Goal: Use online tool/utility: Use online tool/utility

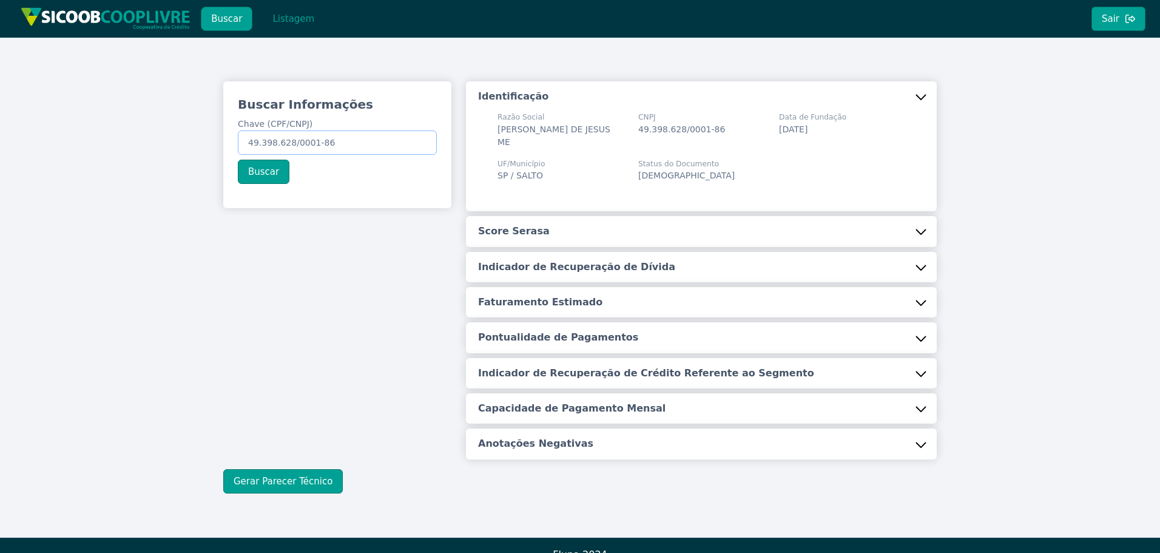
click at [346, 141] on input "49.398.628/0001-86" at bounding box center [337, 142] width 199 height 24
paste input "01.493.084/0001-05"
click at [258, 177] on button "Buscar" at bounding box center [264, 172] width 52 height 24
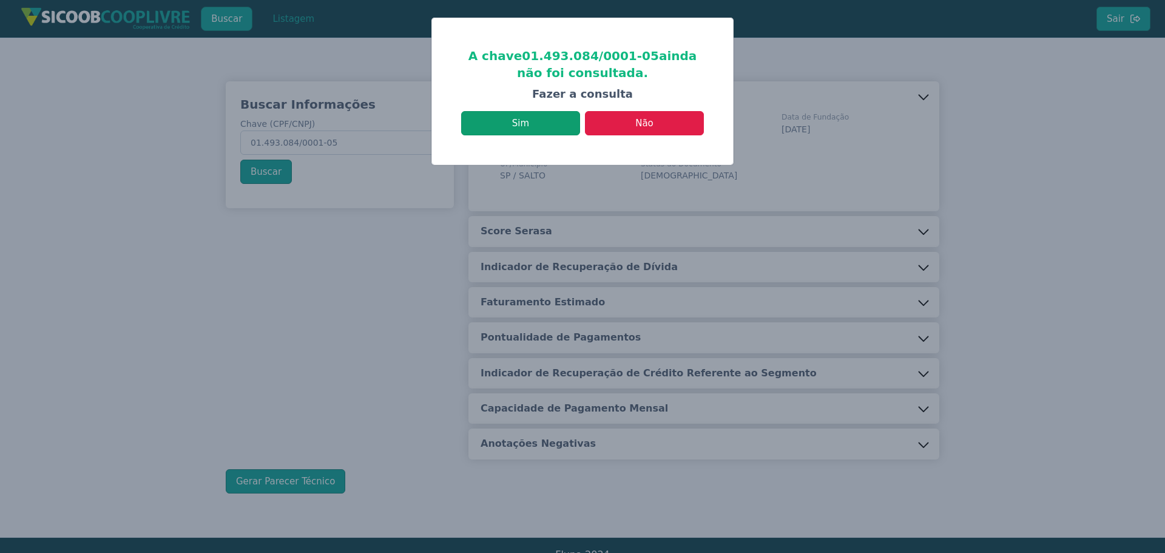
click at [516, 120] on button "Sim" at bounding box center [520, 123] width 119 height 24
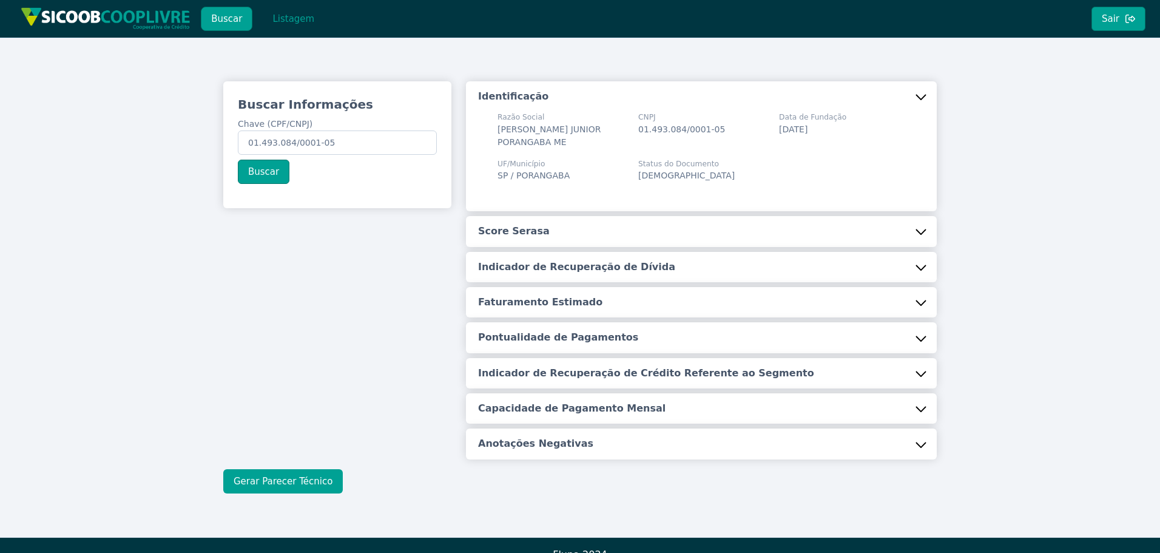
click at [303, 476] on button "Gerar Parecer Técnico" at bounding box center [283, 481] width 120 height 24
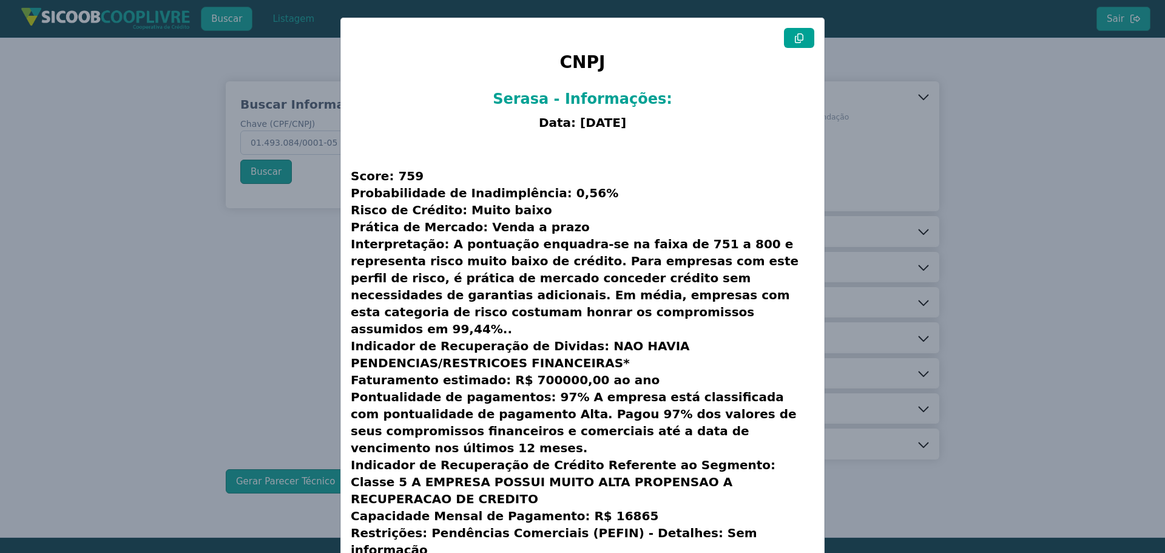
click at [794, 41] on icon at bounding box center [799, 38] width 10 height 10
click at [894, 107] on modal-container "CNPJ Serasa - Informações: Data: [DATE] Score: 759 Probabilidade de Inadimplênc…" at bounding box center [582, 276] width 1165 height 553
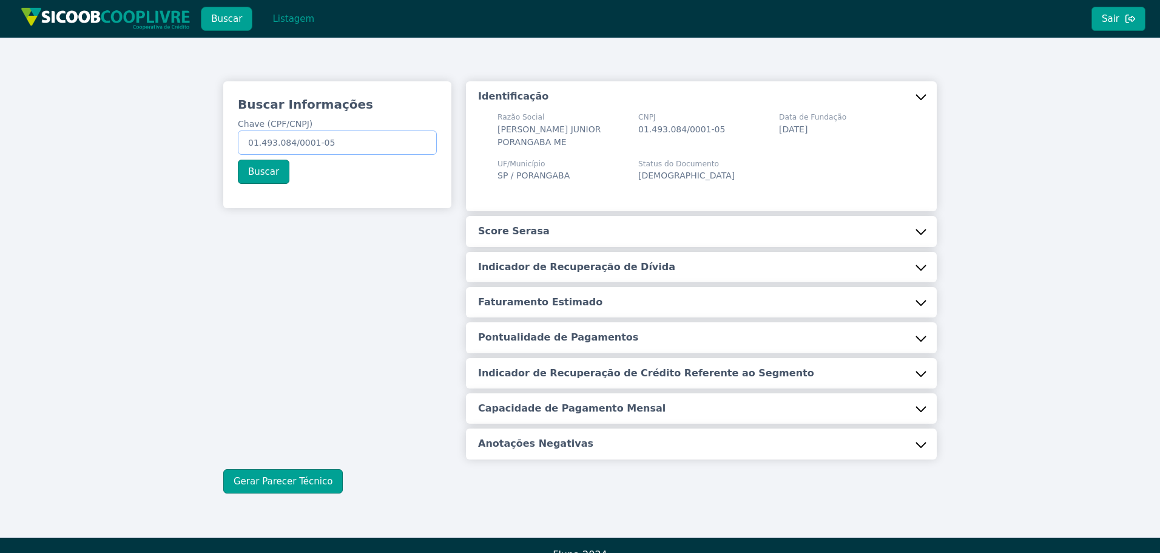
click at [326, 144] on input "01.493.084/0001-05" at bounding box center [337, 142] width 199 height 24
paste input "250.131.898-61"
type input "250.131.898-61"
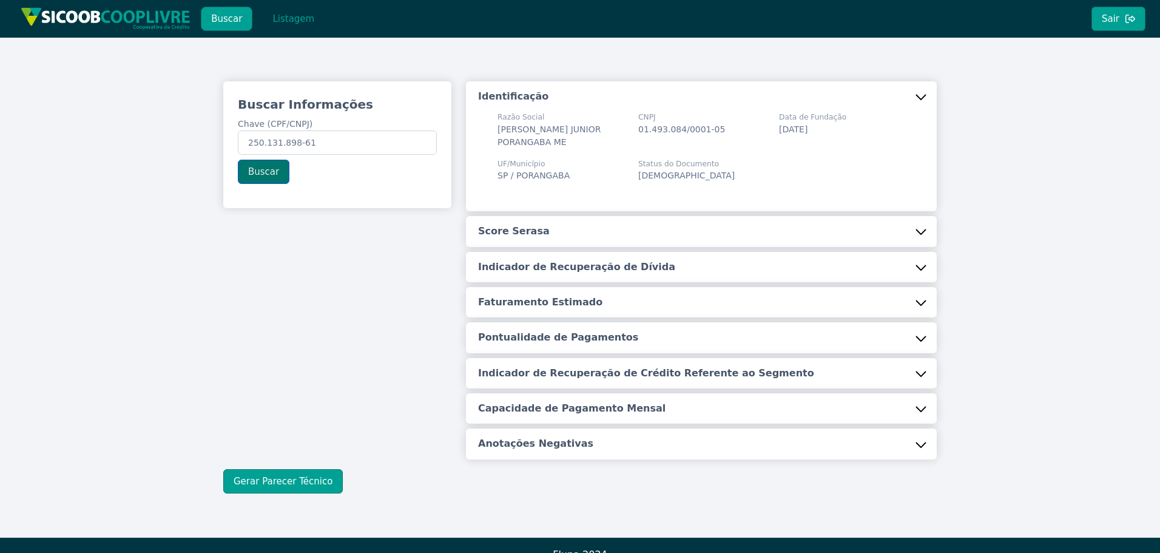
click at [265, 177] on button "Buscar" at bounding box center [264, 172] width 52 height 24
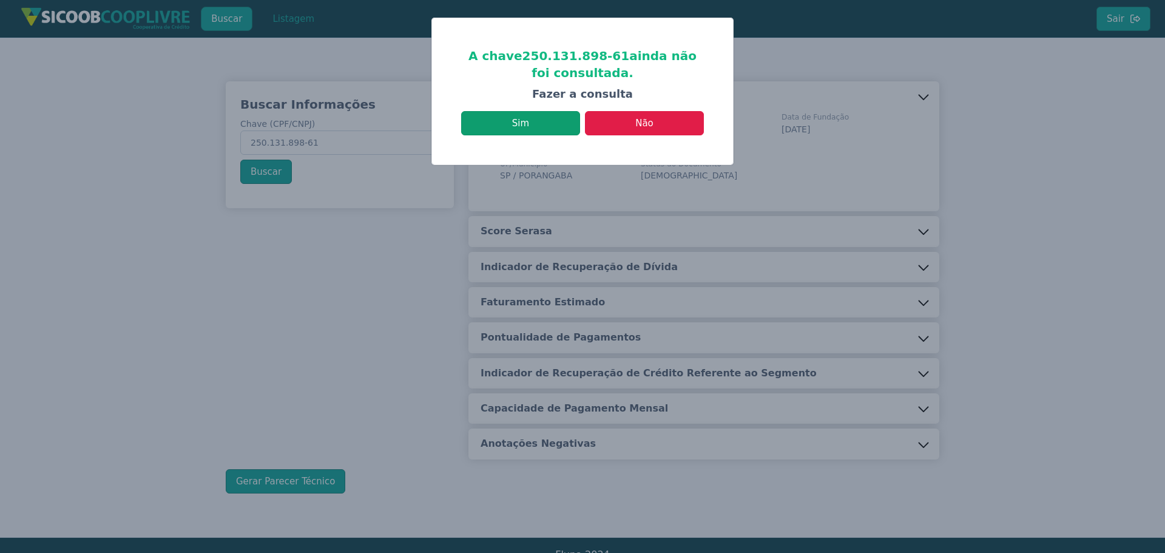
click at [538, 125] on button "Sim" at bounding box center [520, 123] width 119 height 24
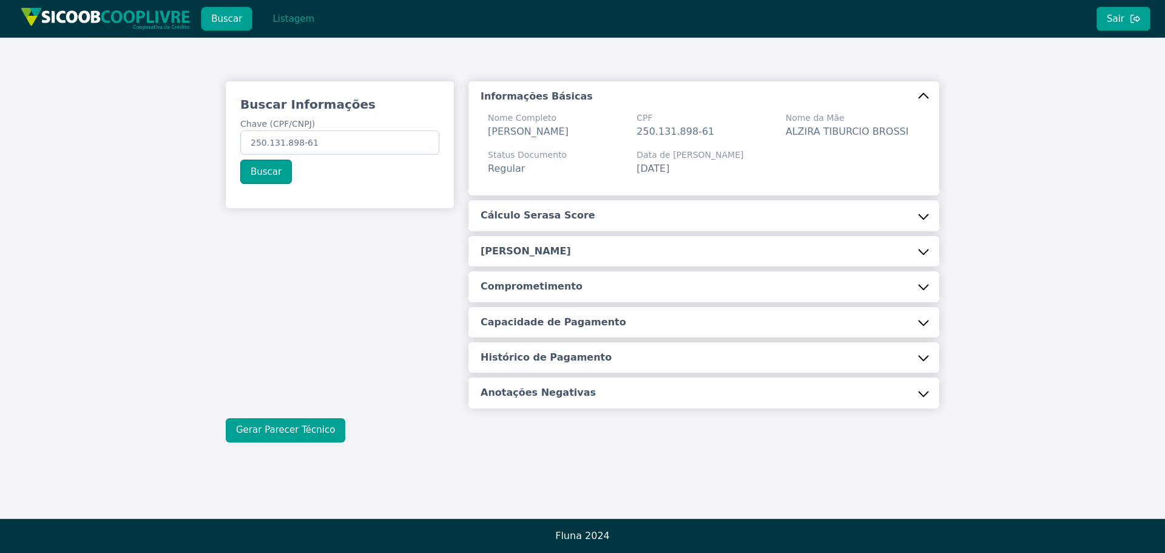
click at [251, 442] on button "Gerar Parecer Técnico" at bounding box center [286, 430] width 120 height 24
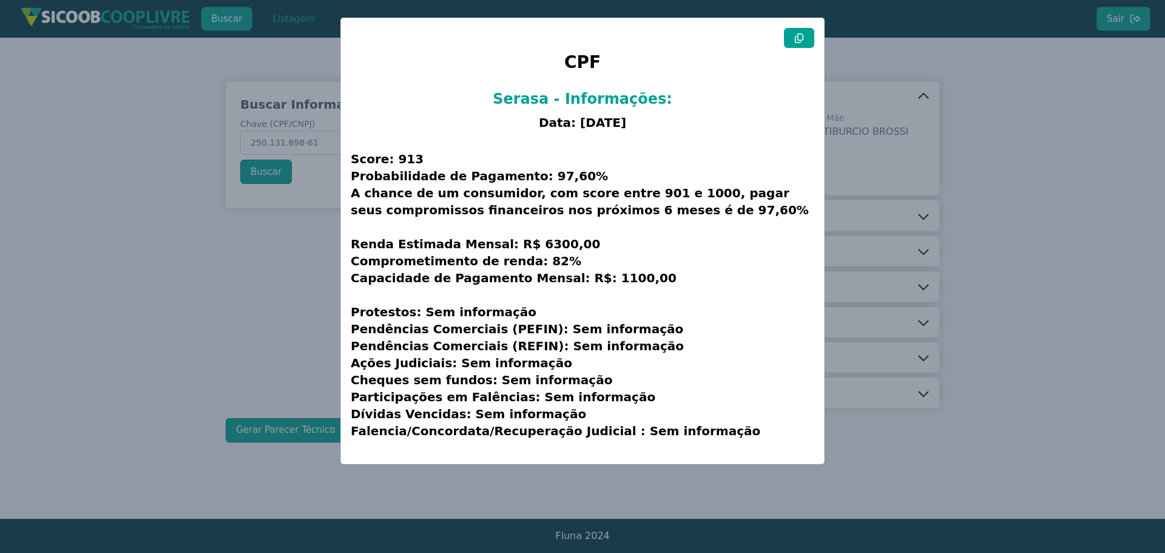
click at [800, 41] on icon at bounding box center [799, 38] width 10 height 10
click at [193, 271] on modal-container "CPF Serasa - Informações: Data: [DATE] Score: 913 Probabilidade de Pagamento: 9…" at bounding box center [582, 276] width 1165 height 553
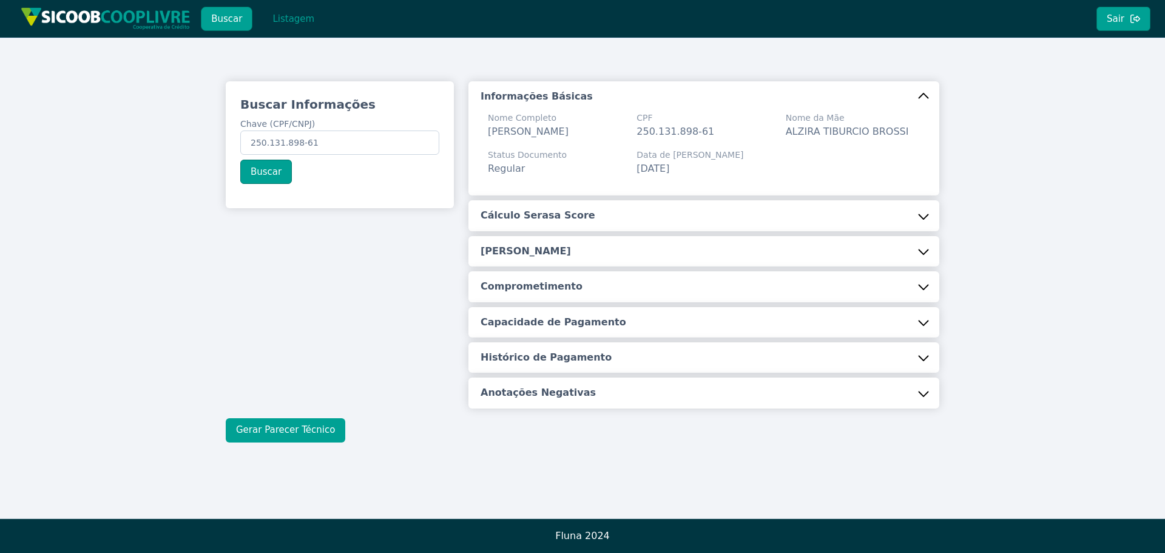
click at [265, 442] on button "Gerar Parecer Técnico" at bounding box center [286, 430] width 120 height 24
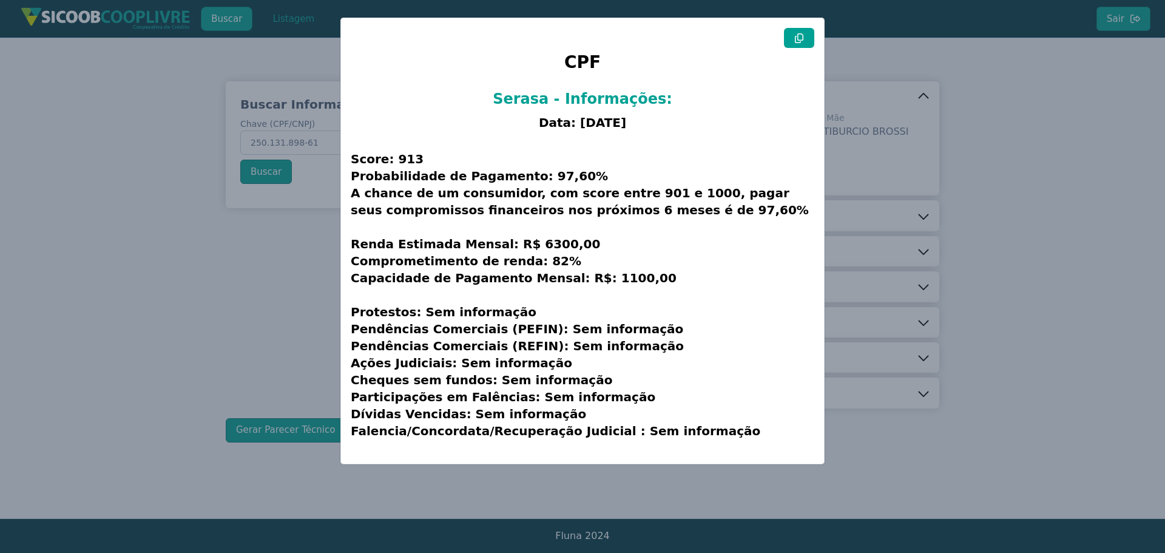
drag, startPoint x: 869, startPoint y: 45, endPoint x: 855, endPoint y: 4, distance: 43.8
click at [869, 41] on modal-container "CPF Serasa - Informações: Data: [DATE] Score: 913 Probabilidade de Pagamento: 9…" at bounding box center [582, 276] width 1165 height 553
